Goal: Information Seeking & Learning: Find specific fact

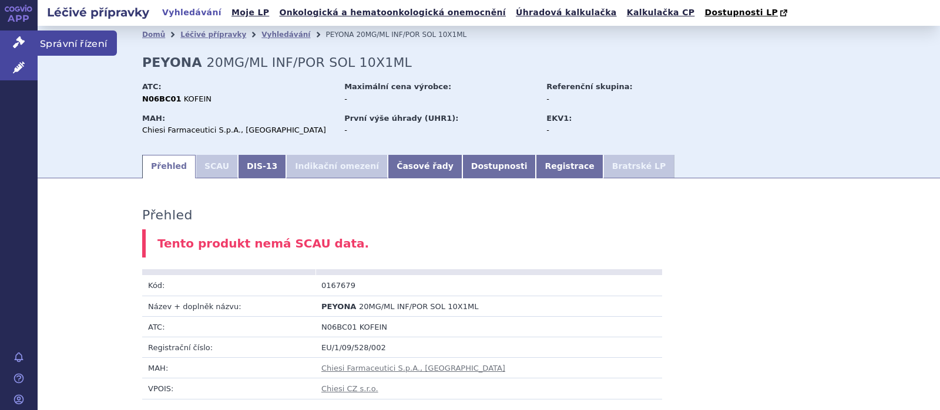
click at [21, 43] on icon at bounding box center [19, 42] width 12 height 12
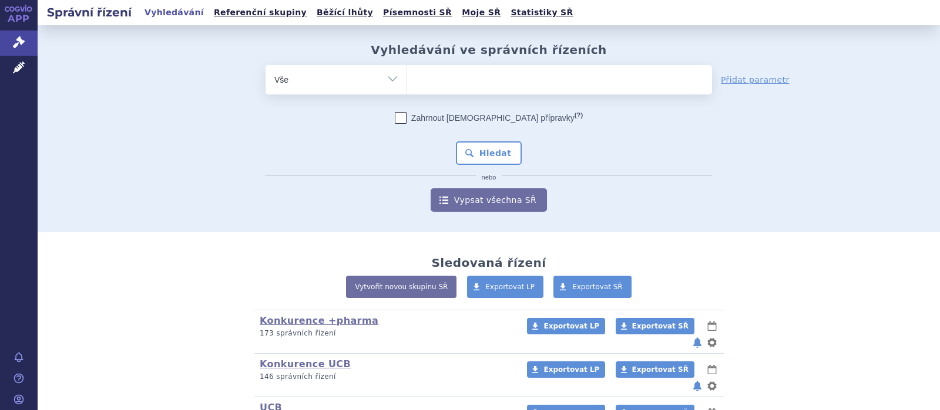
click at [457, 92] on span at bounding box center [559, 79] width 305 height 29
click at [407, 92] on select at bounding box center [406, 79] width 1 height 29
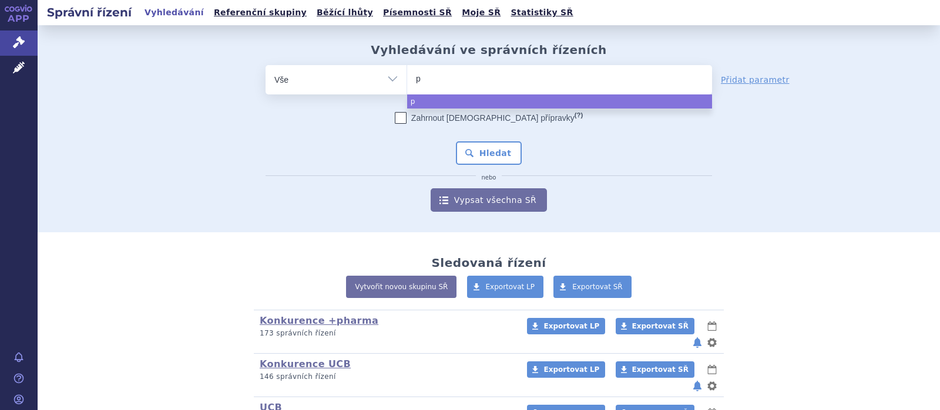
type input "pe"
type input "peo"
type input "pe"
type input "pey"
type input "peyo"
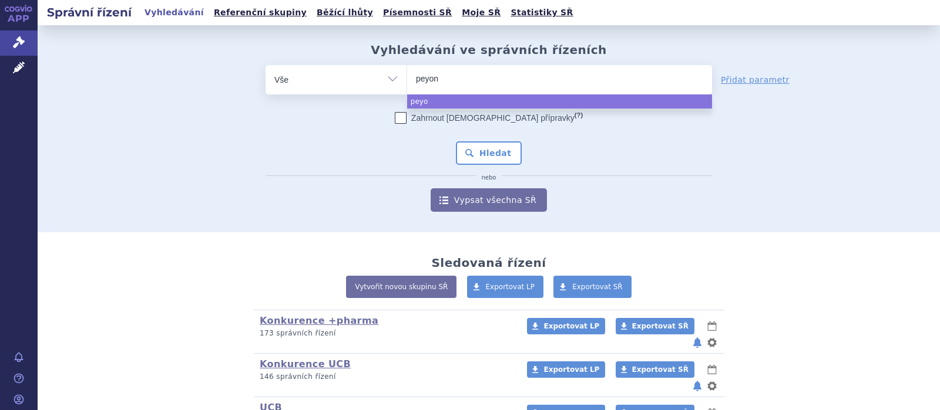
type input "peyona"
select select "peyona"
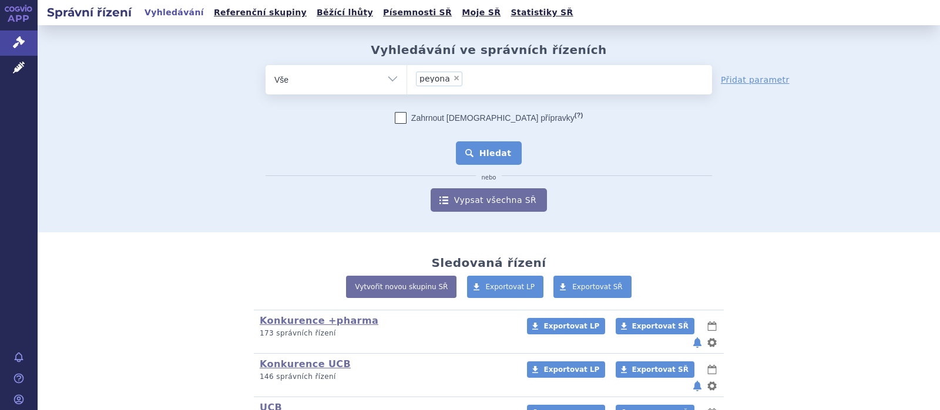
click at [482, 154] on button "Hledat" at bounding box center [489, 153] width 66 height 23
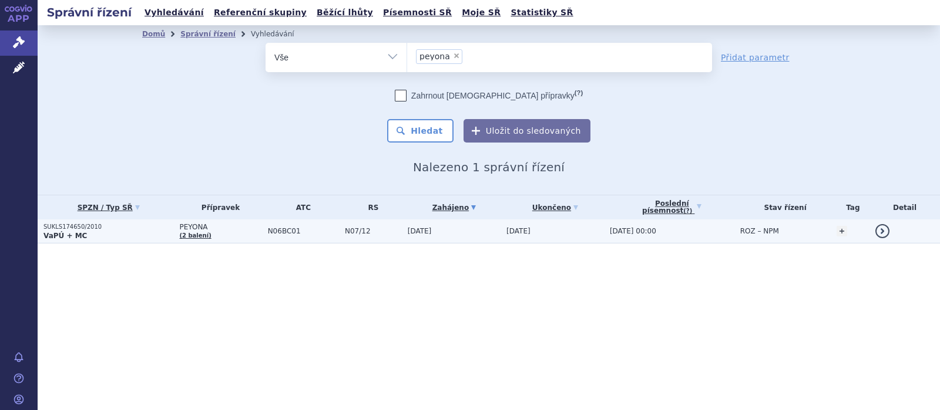
click at [198, 230] on span "PEYONA" at bounding box center [220, 227] width 82 height 8
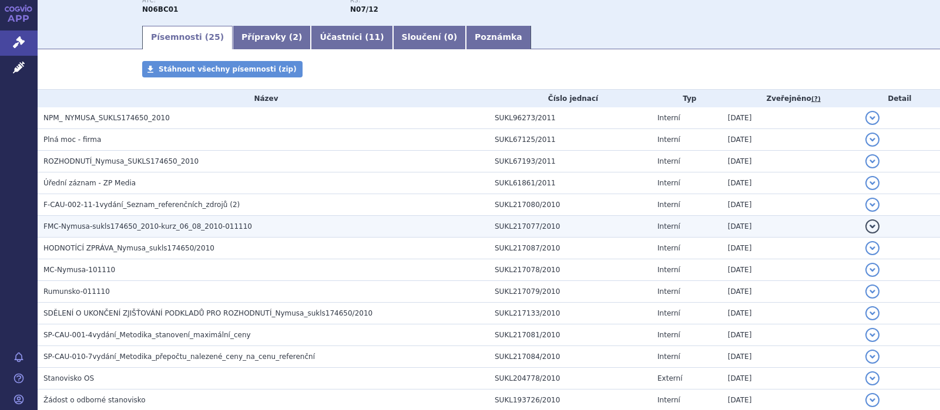
scroll to position [229, 0]
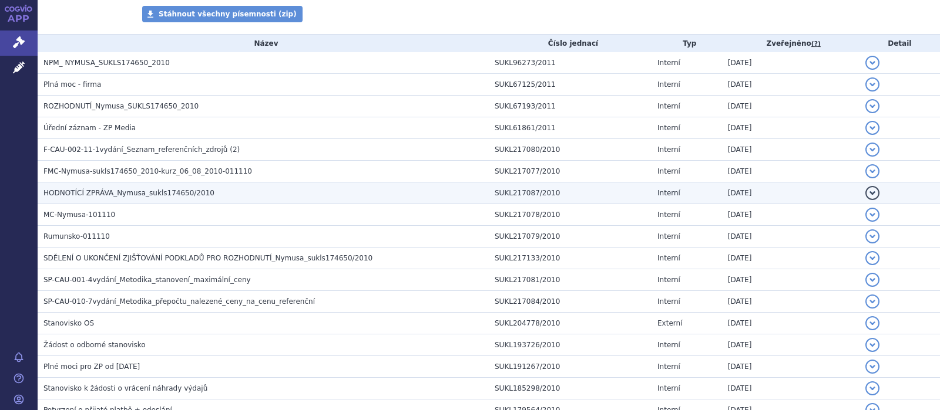
click at [115, 194] on span "HODNOTÍCÍ ZPRÁVA_Nymusa_sukls174650/2010" at bounding box center [128, 193] width 171 height 8
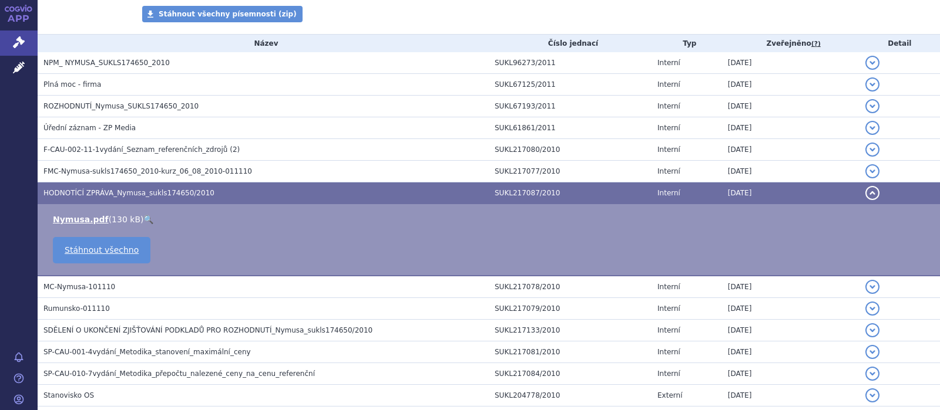
scroll to position [0, 0]
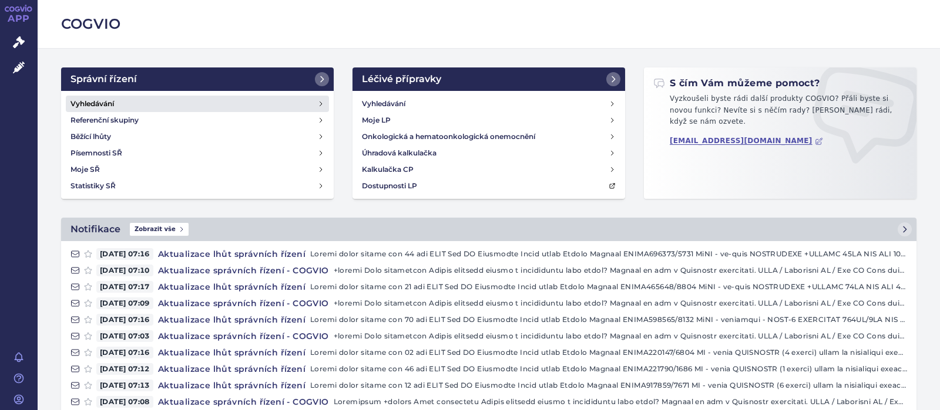
click at [107, 105] on h4 "Vyhledávání" at bounding box center [91, 104] width 43 height 12
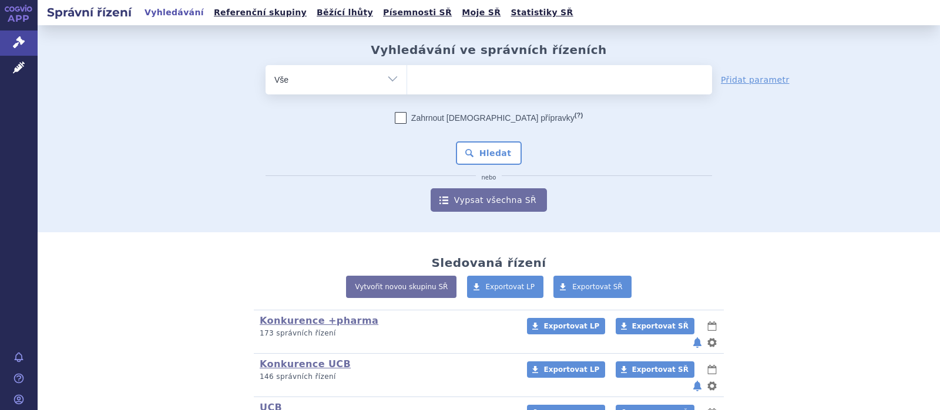
click at [435, 81] on ul at bounding box center [559, 77] width 305 height 25
click at [407, 81] on select at bounding box center [406, 79] width 1 height 29
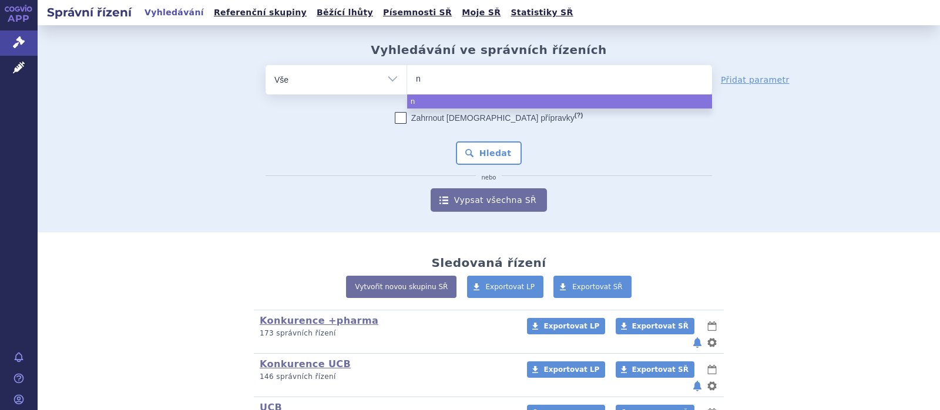
type input "no"
type input "noro"
type input "norop"
type input "norople"
type input "noroplex"
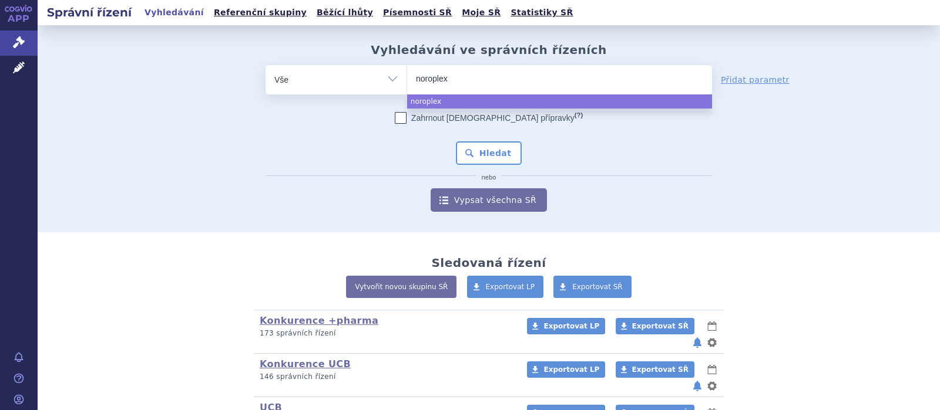
select select "noroplex"
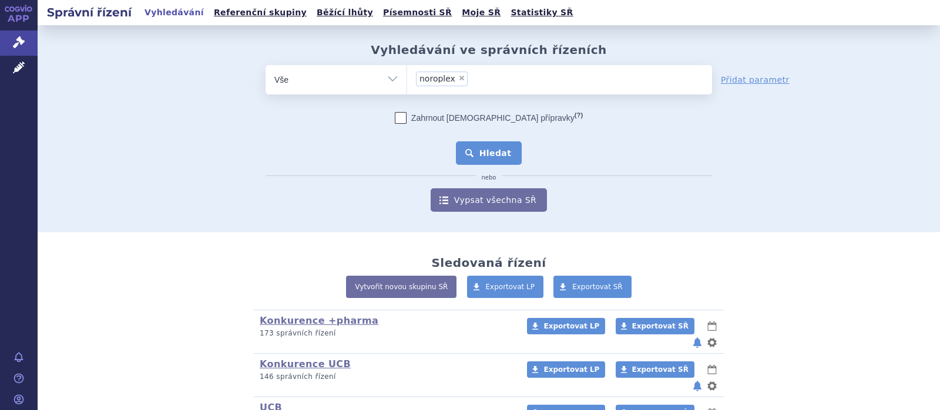
click at [502, 154] on button "Hledat" at bounding box center [489, 153] width 66 height 23
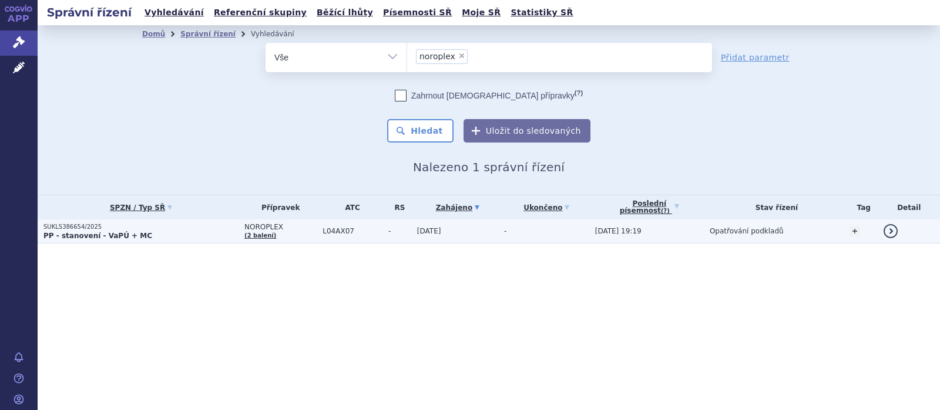
click at [253, 226] on span "NOROPLEX" at bounding box center [280, 227] width 72 height 8
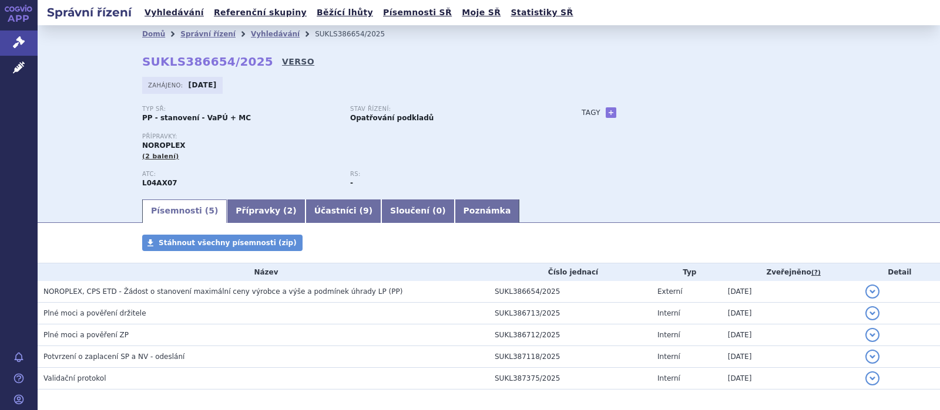
click at [282, 60] on link "VERSO" at bounding box center [298, 62] width 32 height 12
